Goal: Entertainment & Leisure: Consume media (video, audio)

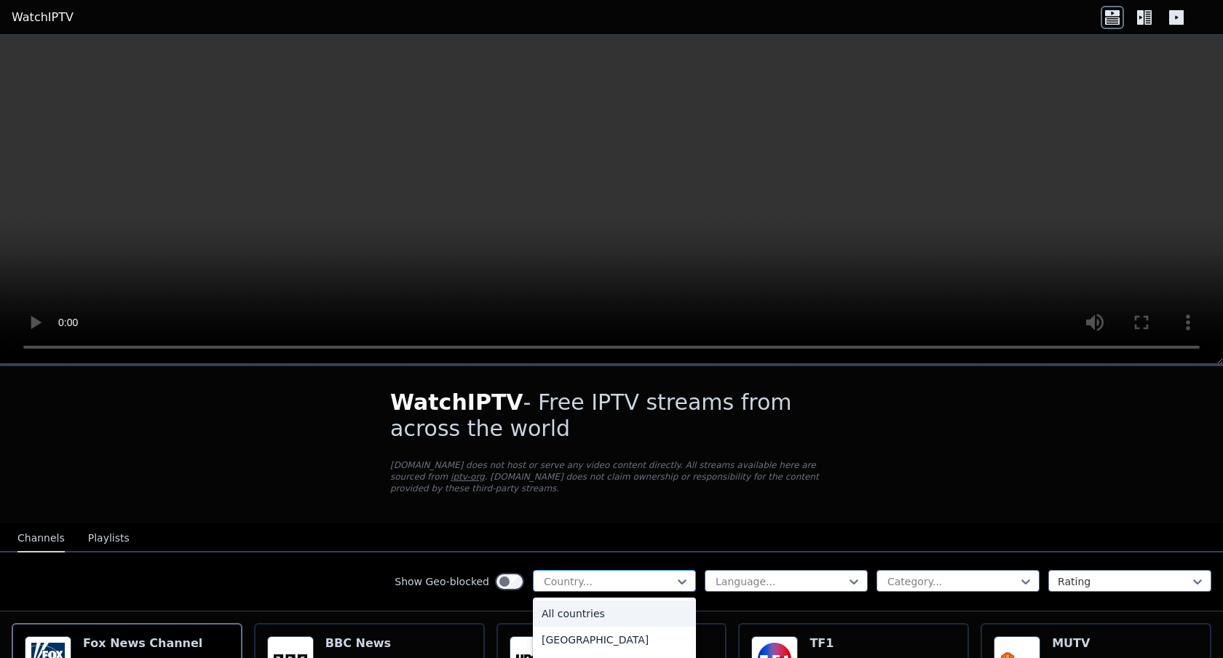
click at [563, 581] on div at bounding box center [608, 581] width 132 height 15
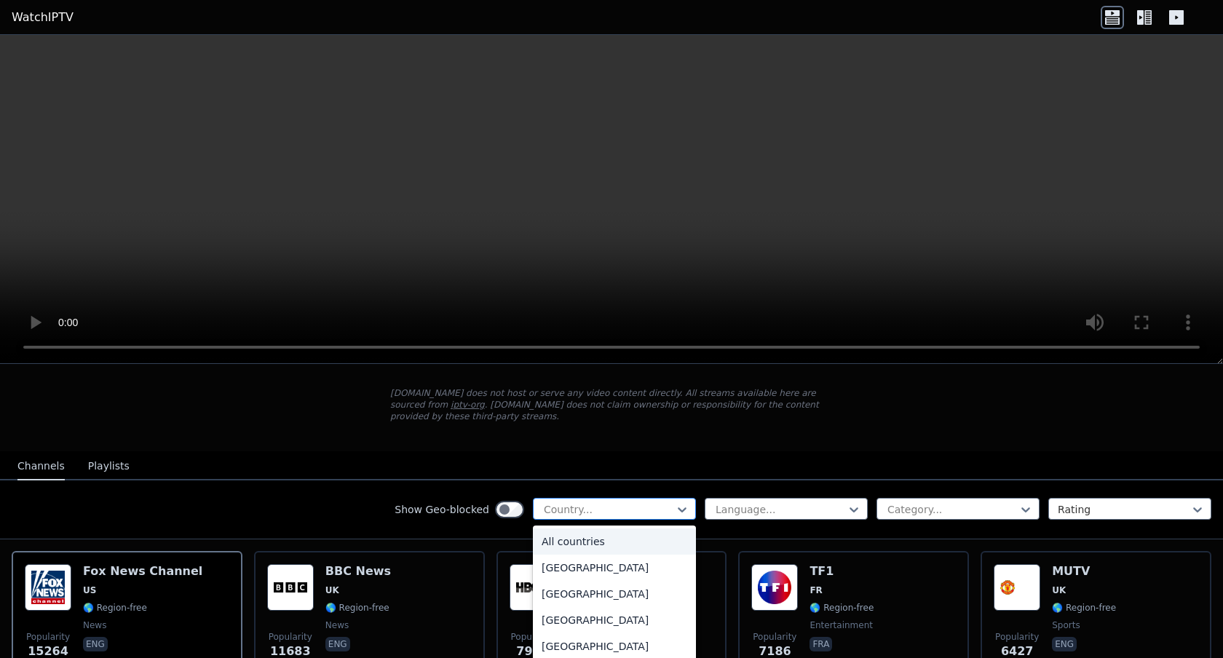
scroll to position [75, 0]
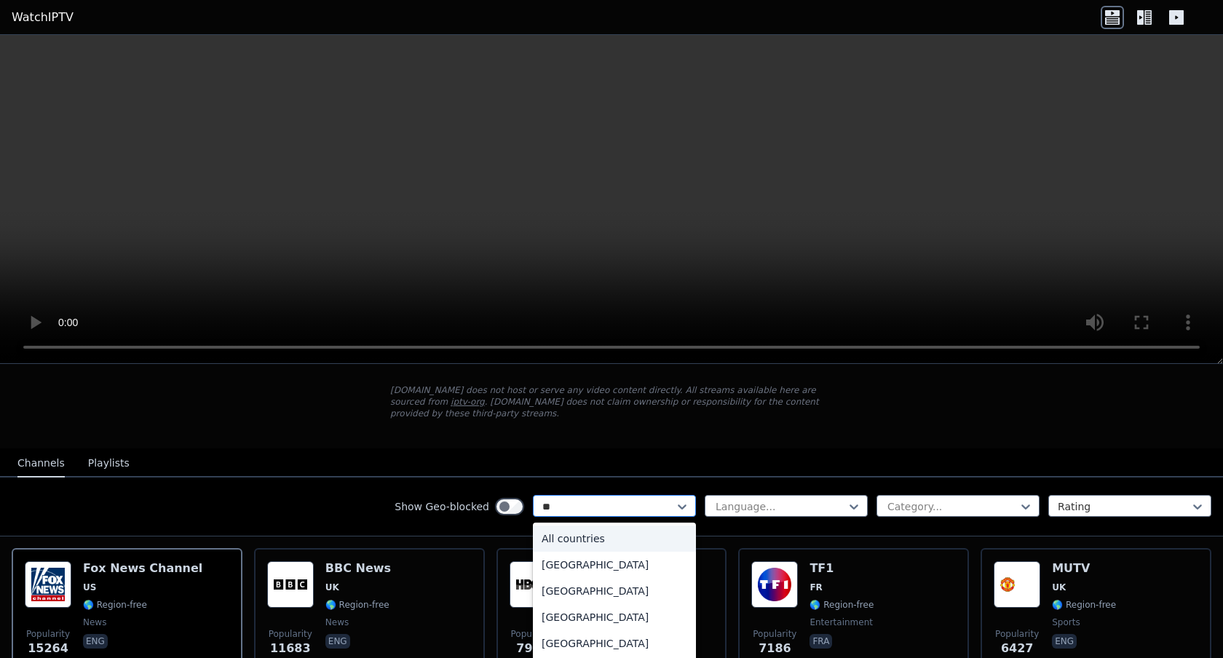
type input "*"
type input "****"
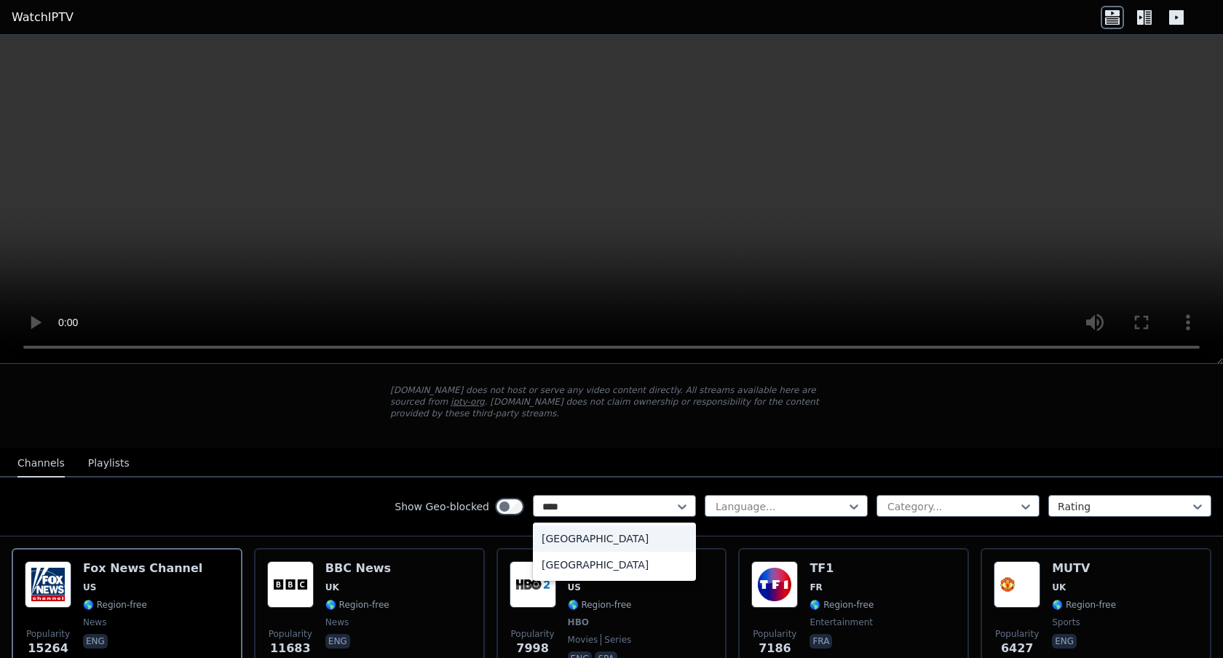
click at [579, 532] on div "[GEOGRAPHIC_DATA]" at bounding box center [614, 539] width 163 height 26
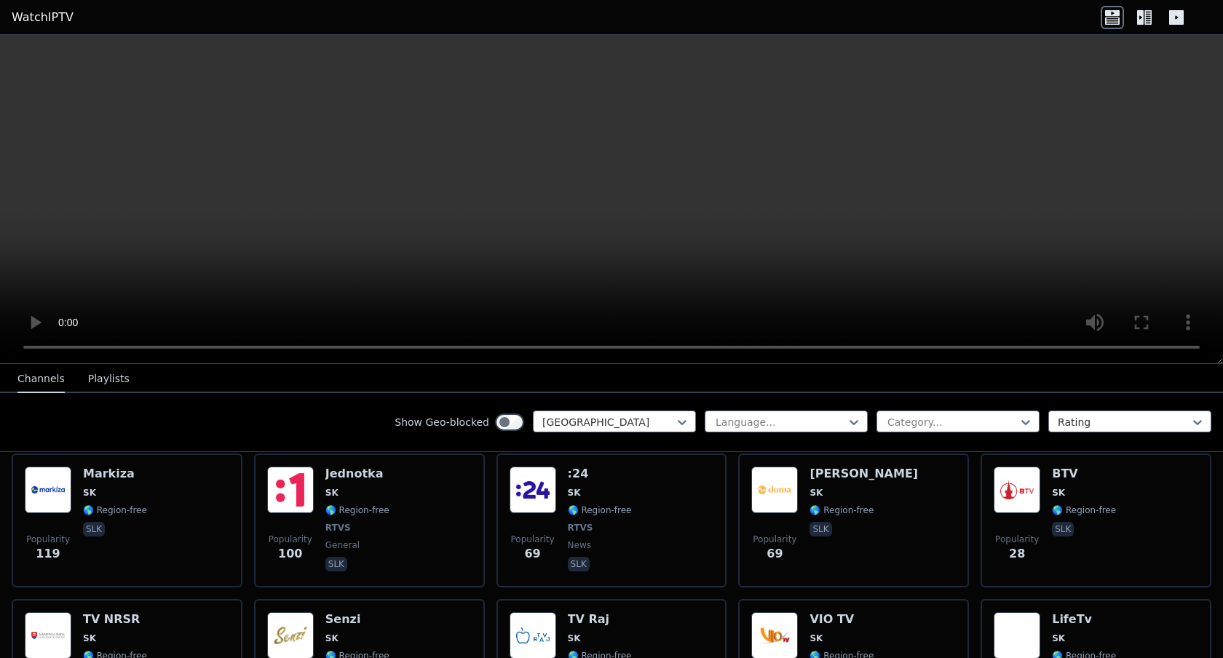
scroll to position [178, 0]
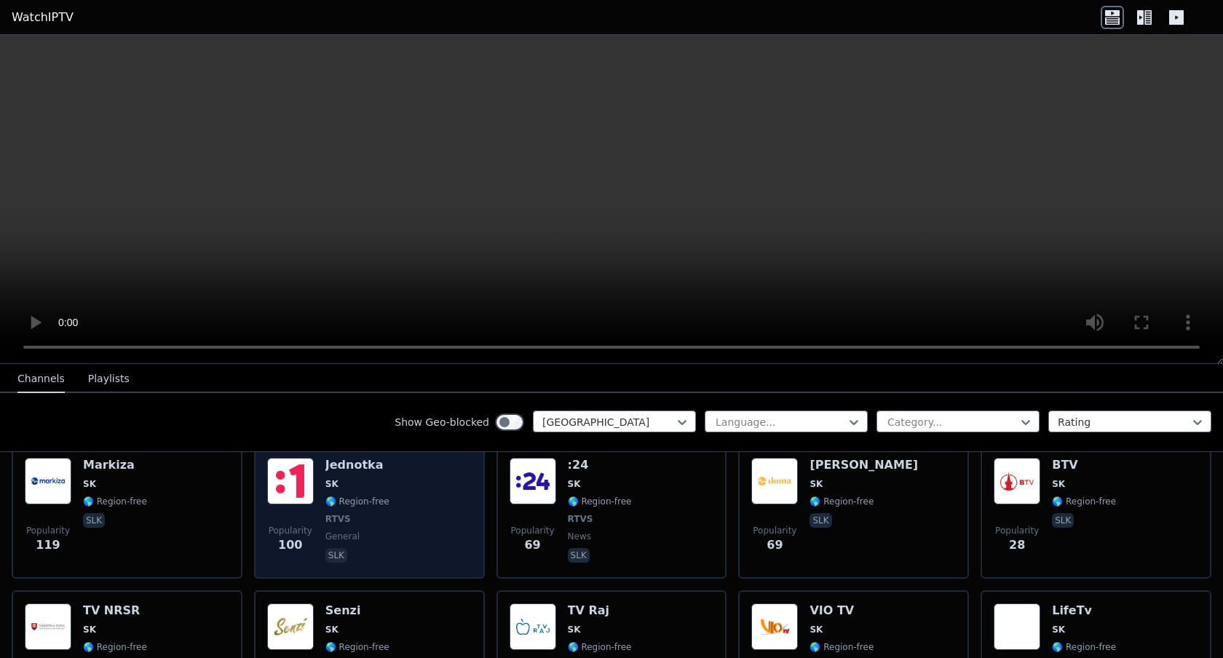
click at [382, 473] on div "Jednotka SK 🌎 Region-free RTVS general slk" at bounding box center [357, 512] width 64 height 108
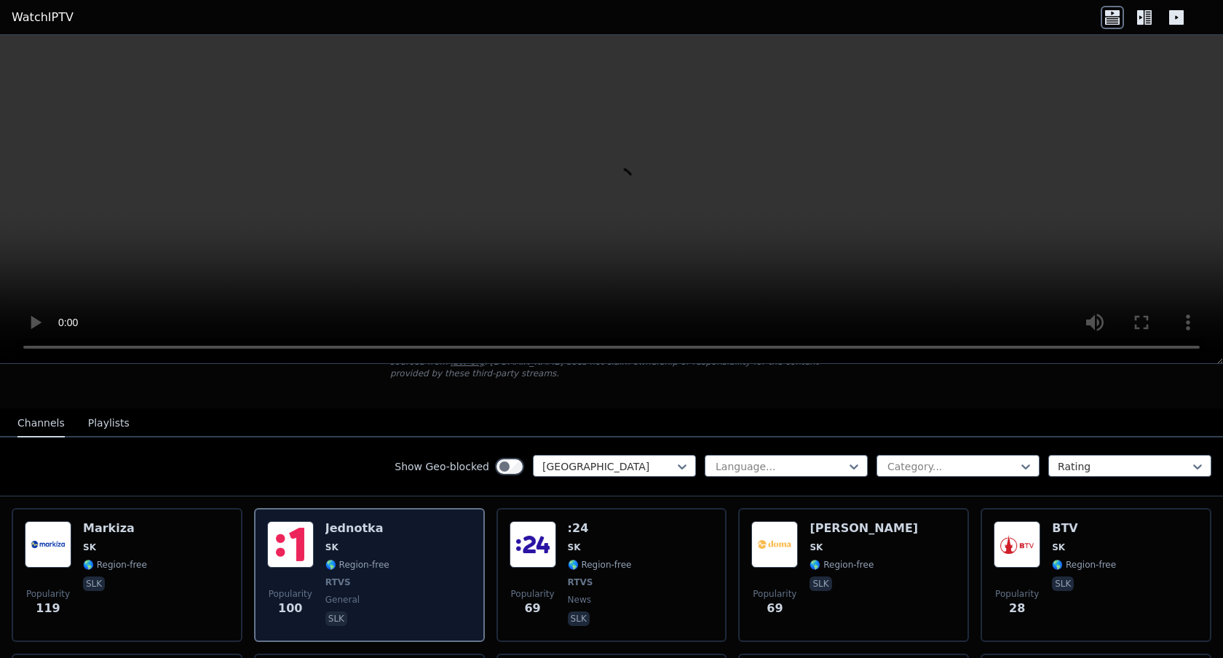
scroll to position [116, 0]
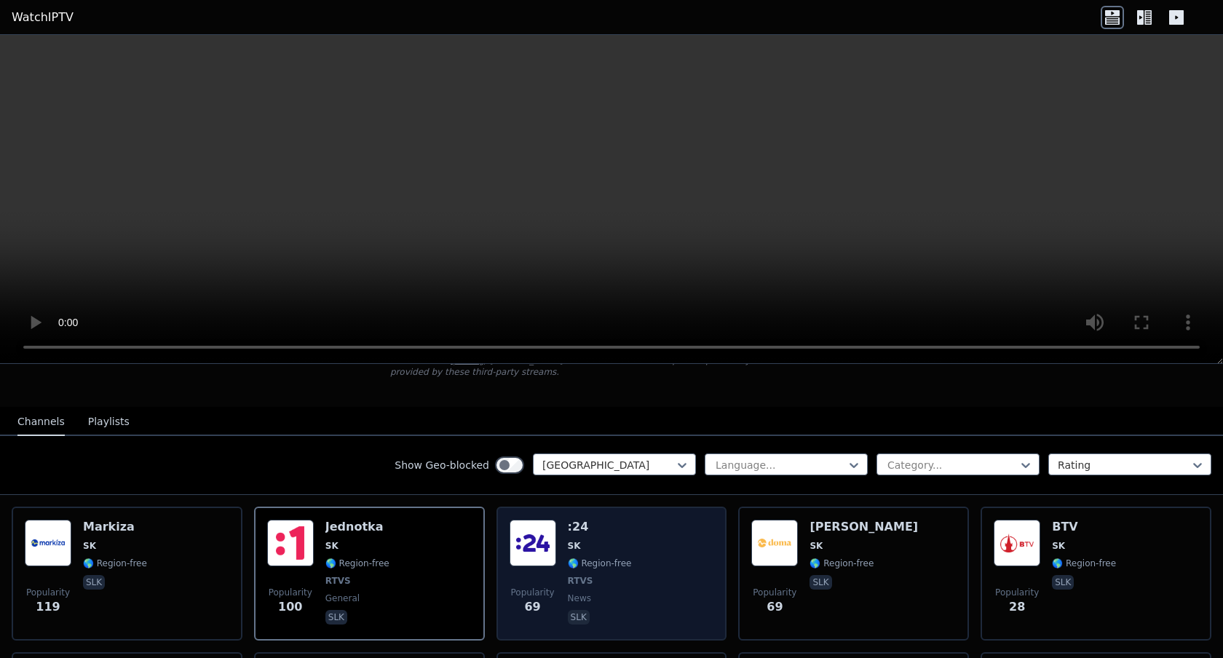
click at [587, 545] on span "SK" at bounding box center [600, 546] width 64 height 12
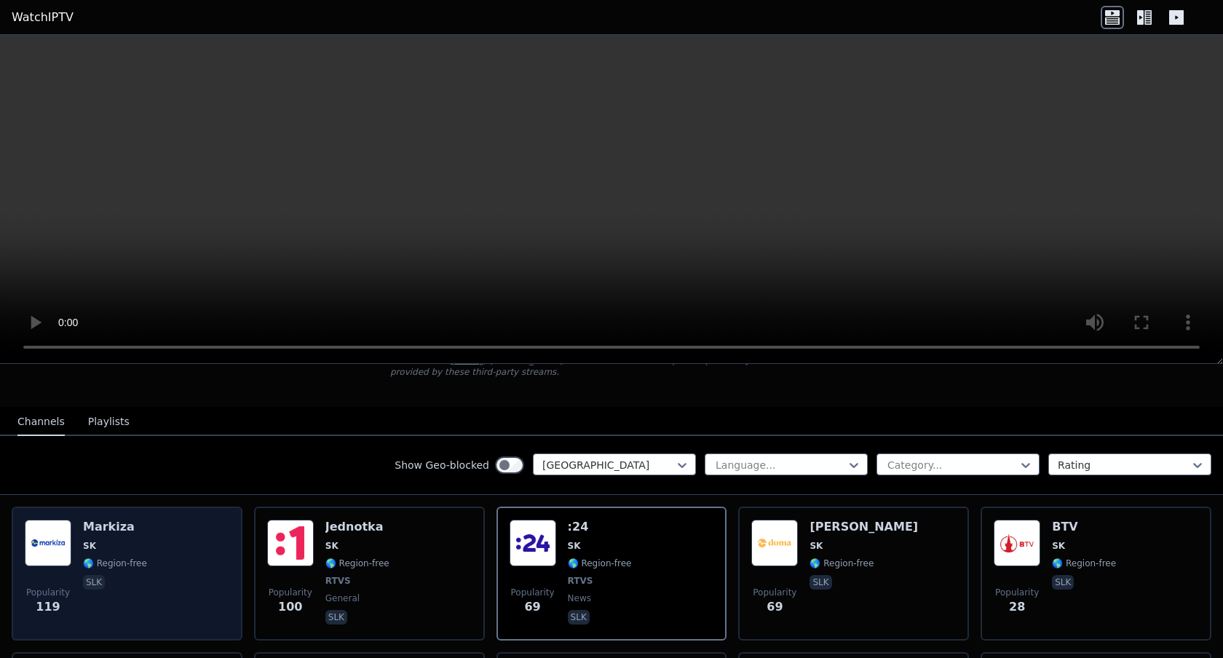
click at [147, 529] on div "Popularity 119 Markiza SK 🌎 Region-free slk" at bounding box center [127, 574] width 205 height 108
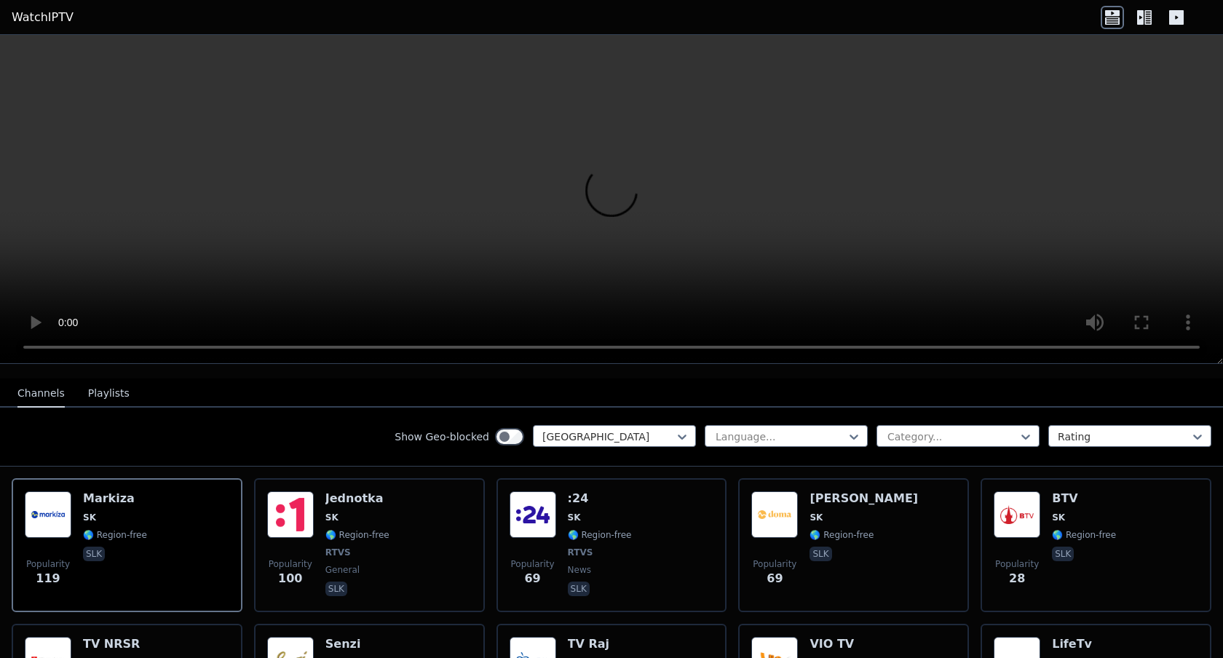
scroll to position [0, 0]
